Goal: Communication & Community: Answer question/provide support

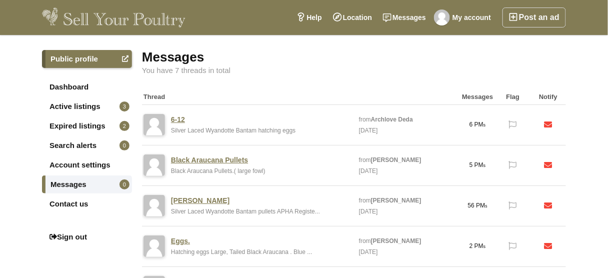
click at [388, 120] on strong "Archlove Deda" at bounding box center [392, 119] width 42 height 7
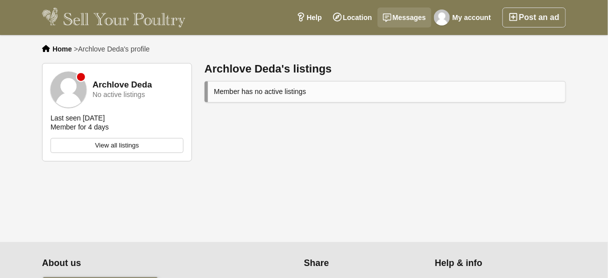
click at [407, 13] on link "Messages" at bounding box center [404, 17] width 54 height 20
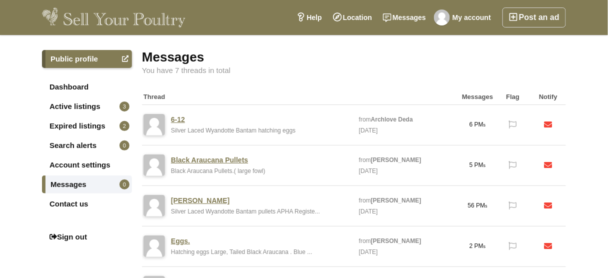
click at [179, 121] on link "6-12" at bounding box center [178, 119] width 14 height 9
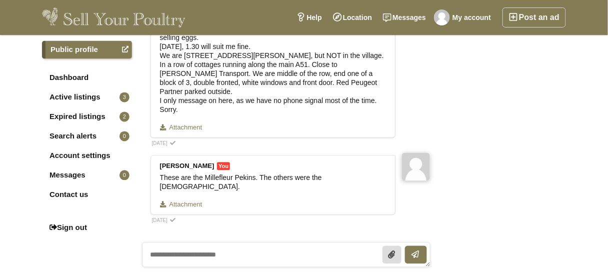
scroll to position [520, 0]
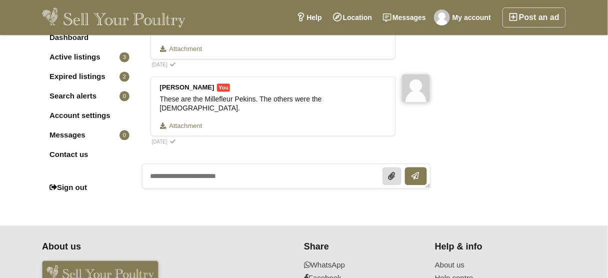
click at [160, 163] on textarea at bounding box center [286, 175] width 288 height 25
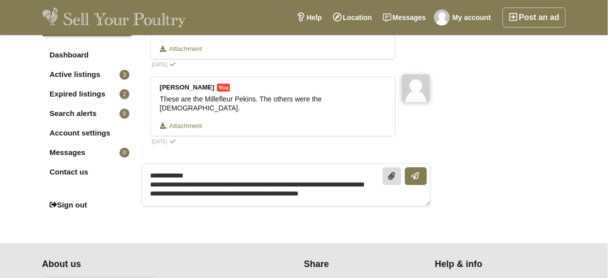
scroll to position [0, 0]
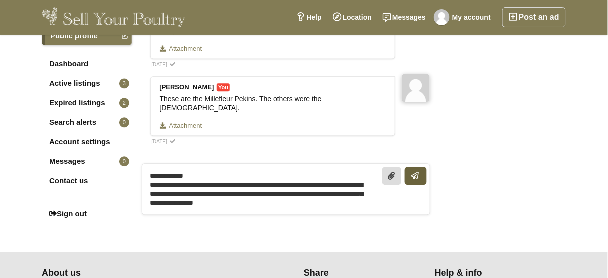
type textarea "**********"
click at [415, 172] on icon "submit" at bounding box center [415, 176] width 6 height 8
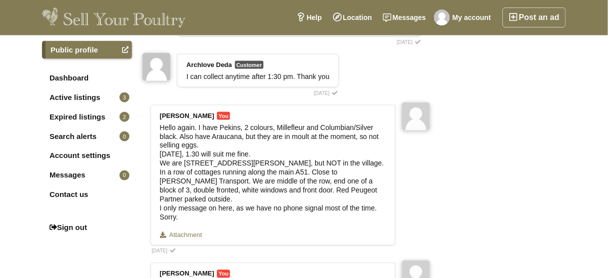
scroll to position [320, 0]
